Goal: Find specific page/section: Find specific page/section

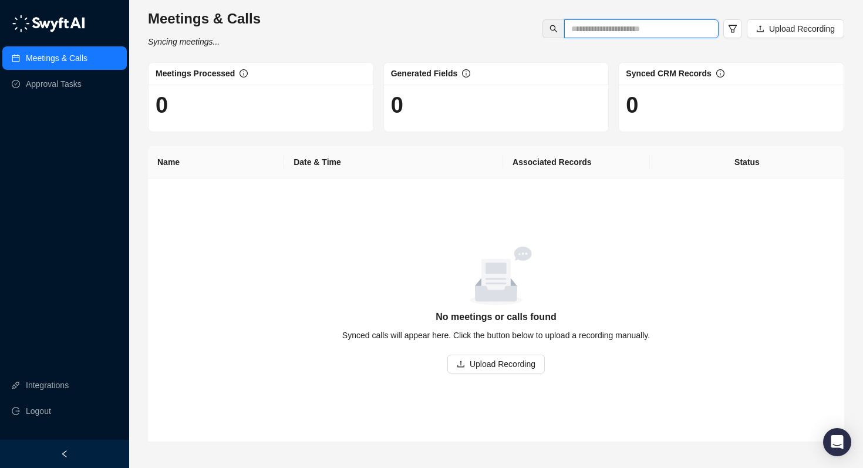
click at [616, 29] on input "text" at bounding box center [636, 28] width 131 height 13
type input "*****"
drag, startPoint x: 609, startPoint y: 26, endPoint x: 551, endPoint y: 26, distance: 58.7
click at [551, 26] on span "*****" at bounding box center [630, 28] width 176 height 19
click at [552, 28] on icon "search" at bounding box center [554, 29] width 8 height 8
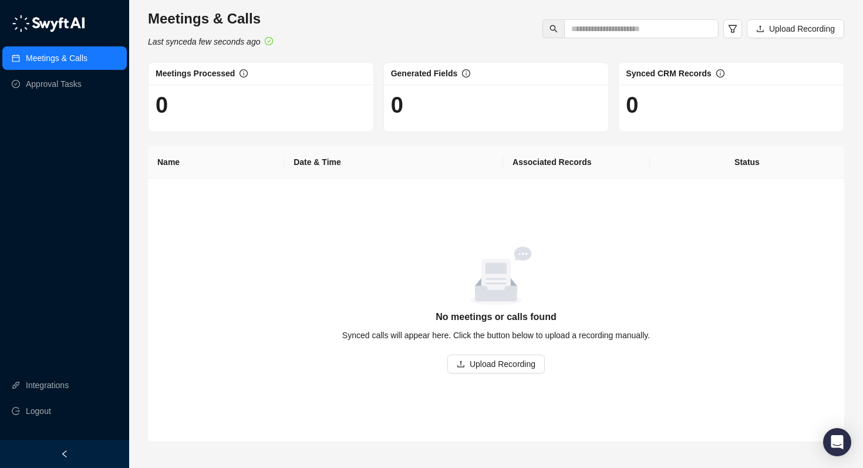
click at [298, 32] on div "Meetings & Calls Last synced a few seconds ago Upload Recording" at bounding box center [495, 28] width 703 height 39
click at [598, 32] on input "text" at bounding box center [636, 28] width 131 height 13
click at [544, 32] on span at bounding box center [553, 28] width 22 height 19
click at [552, 31] on icon "search" at bounding box center [554, 29] width 8 height 8
click at [731, 29] on icon "filter" at bounding box center [733, 29] width 8 height 8
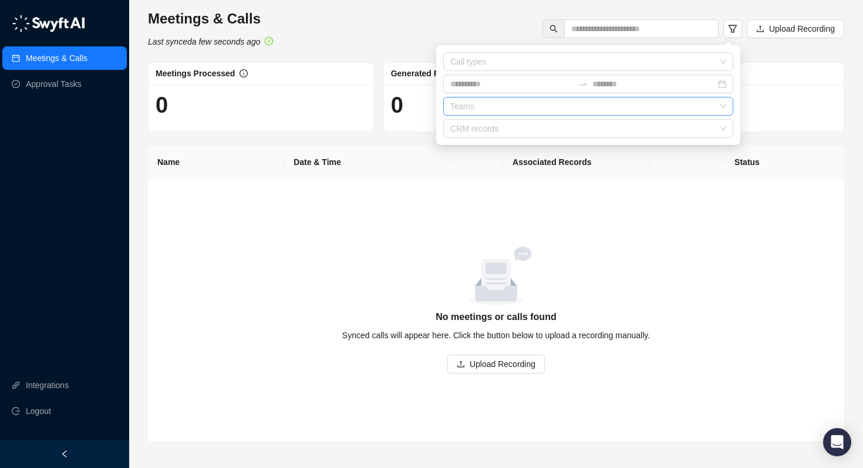
click at [692, 110] on div at bounding box center [582, 106] width 273 height 9
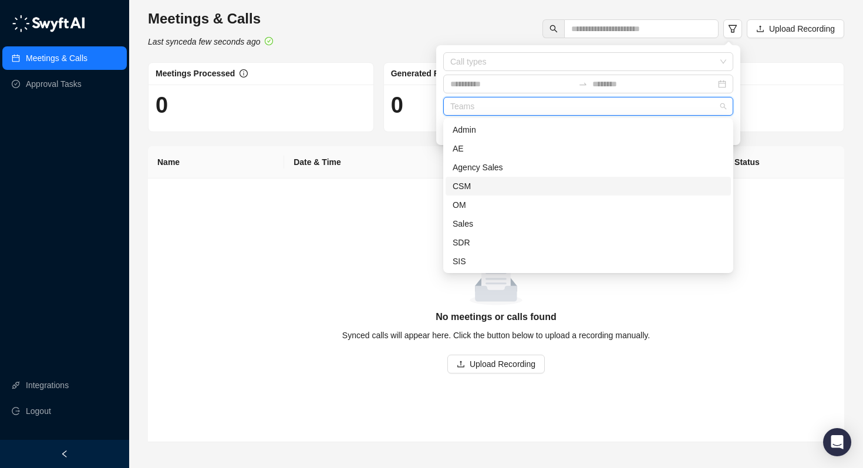
click at [659, 185] on div "CSM" at bounding box center [588, 186] width 271 height 13
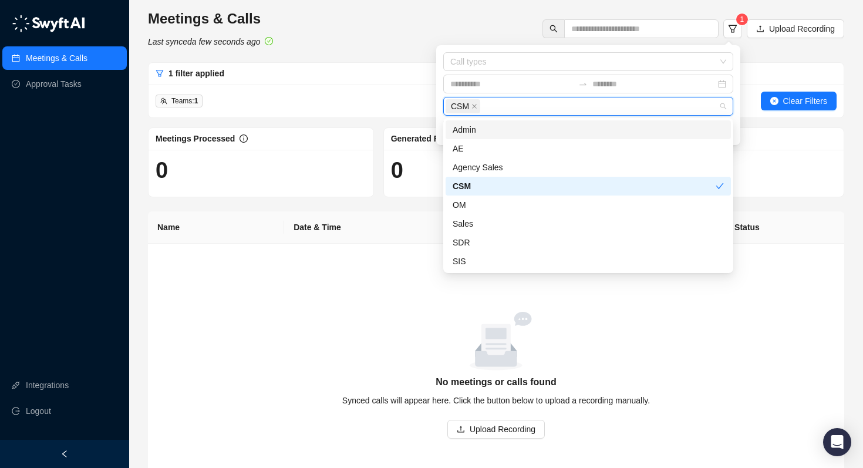
click at [794, 53] on div "Meetings & Calls Last synced a few seconds ago 1 Upload Recording 1 filter appl…" at bounding box center [496, 258] width 696 height 498
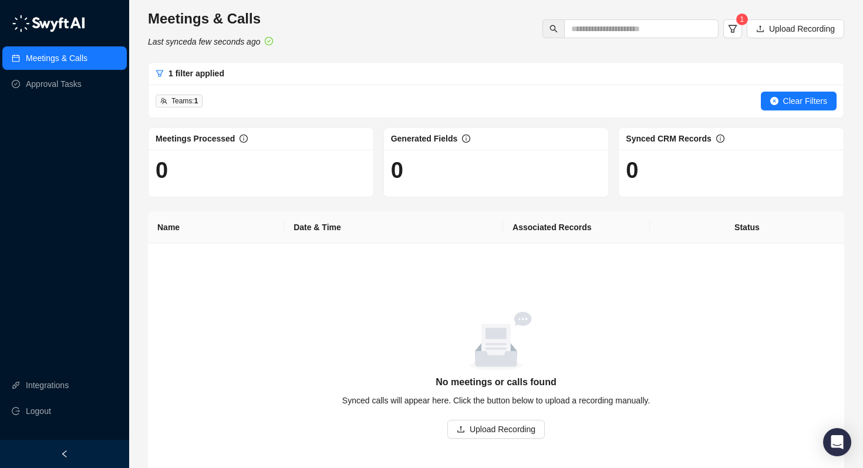
click at [440, 38] on div "Meetings & Calls Last synced a few seconds ago 1 Upload Recording" at bounding box center [495, 28] width 703 height 39
click at [730, 26] on icon "filter" at bounding box center [732, 28] width 9 height 9
